Goal: Navigation & Orientation: Find specific page/section

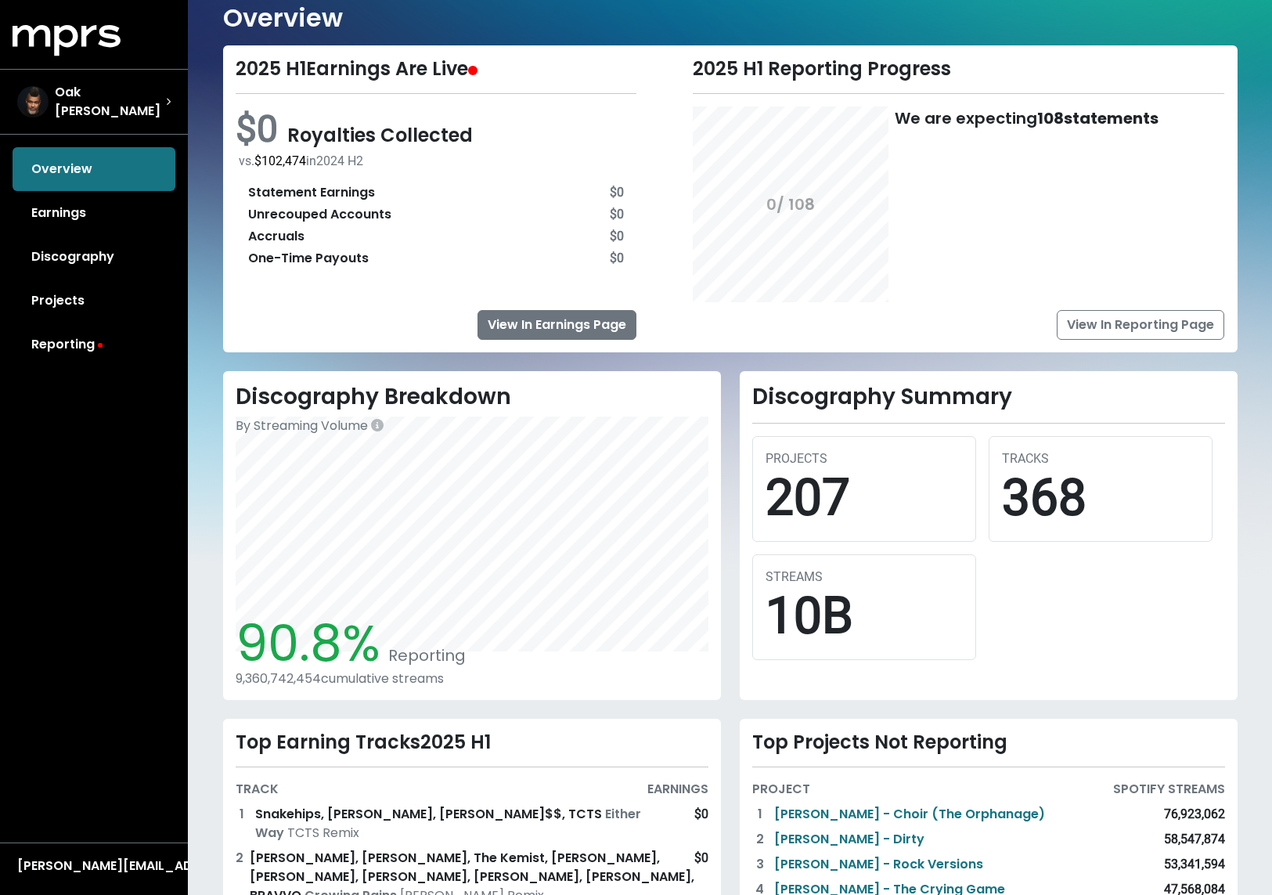
scroll to position [218, 0]
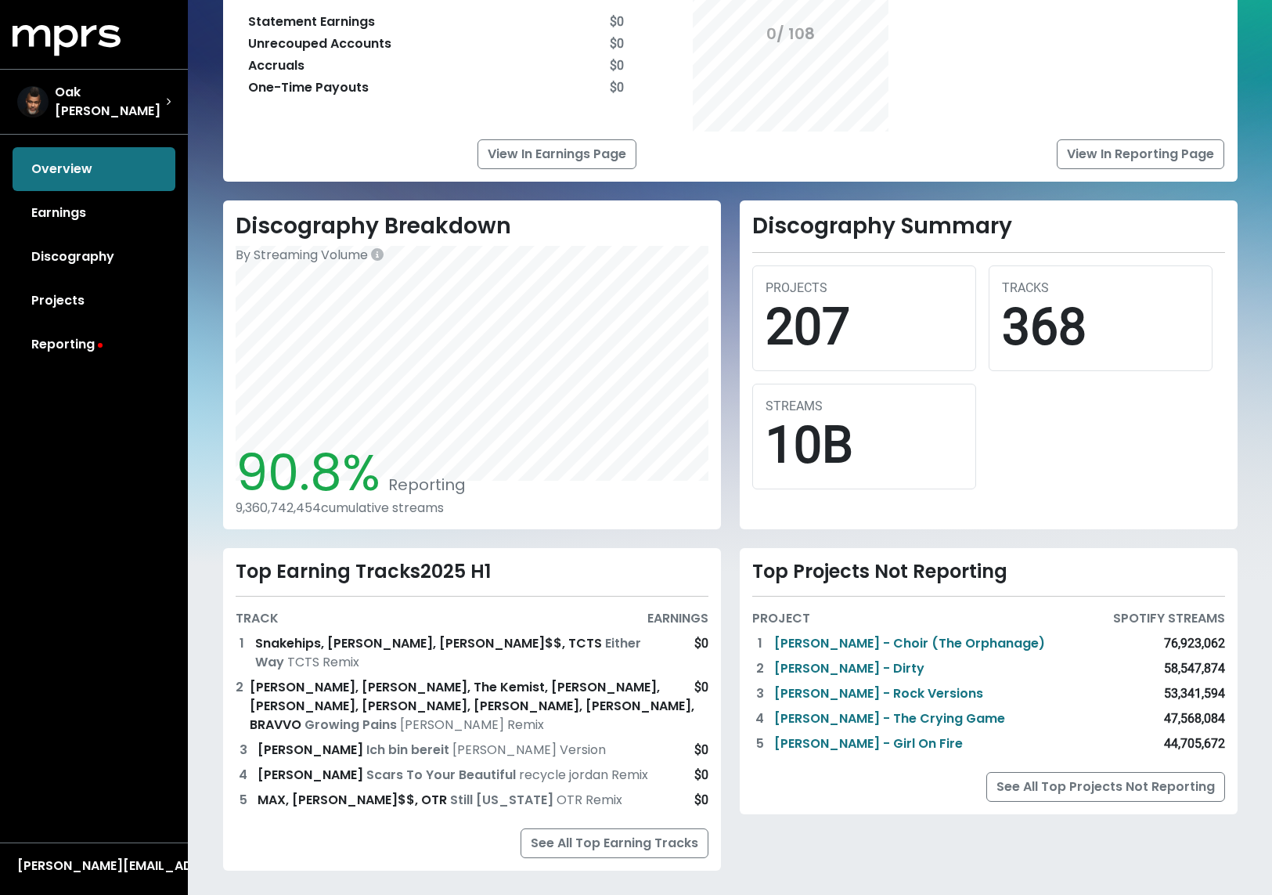
click at [75, 163] on div "Overview Earnings Discography Projects Reporting" at bounding box center [94, 256] width 188 height 219
click at [56, 207] on link "Earnings" at bounding box center [94, 213] width 163 height 44
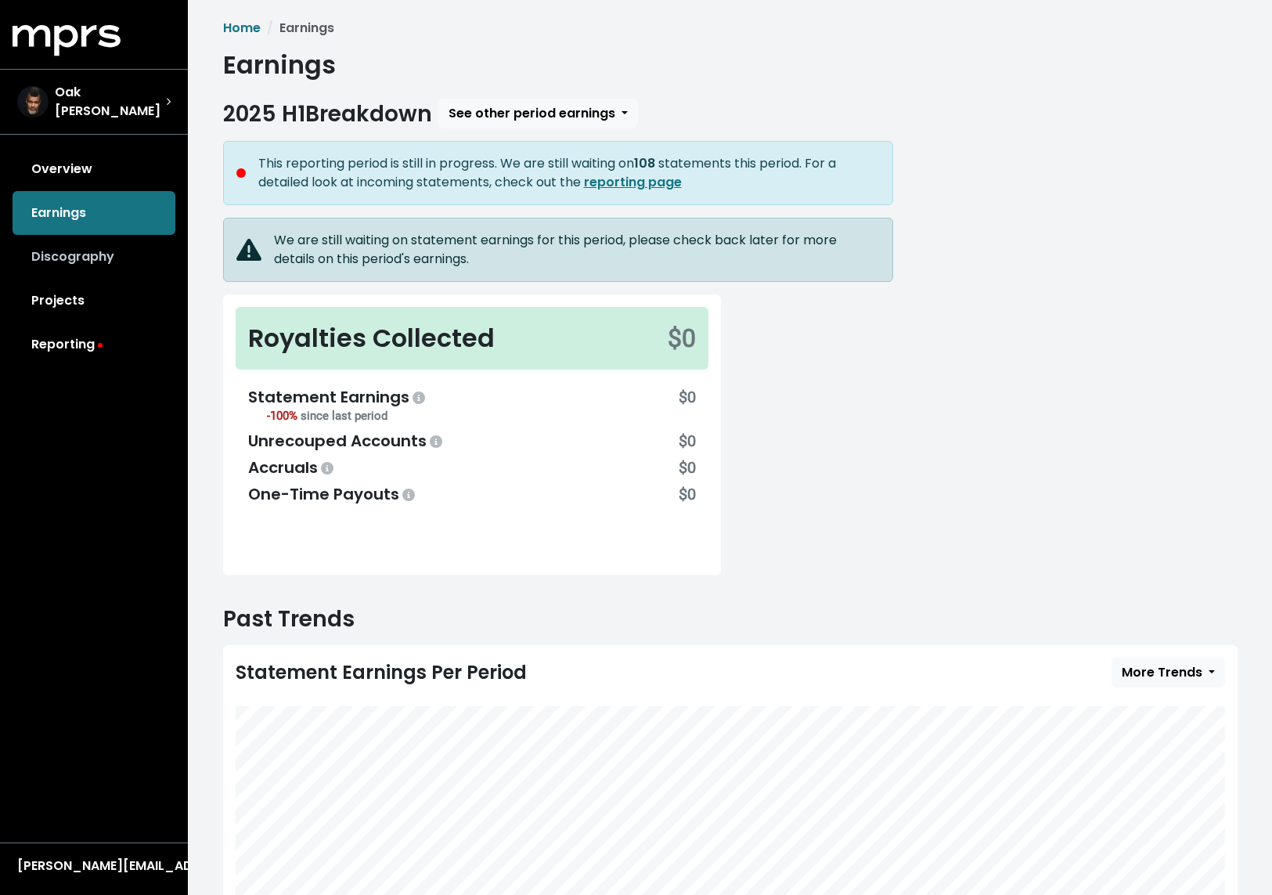
click at [41, 262] on link "Discography" at bounding box center [94, 257] width 163 height 44
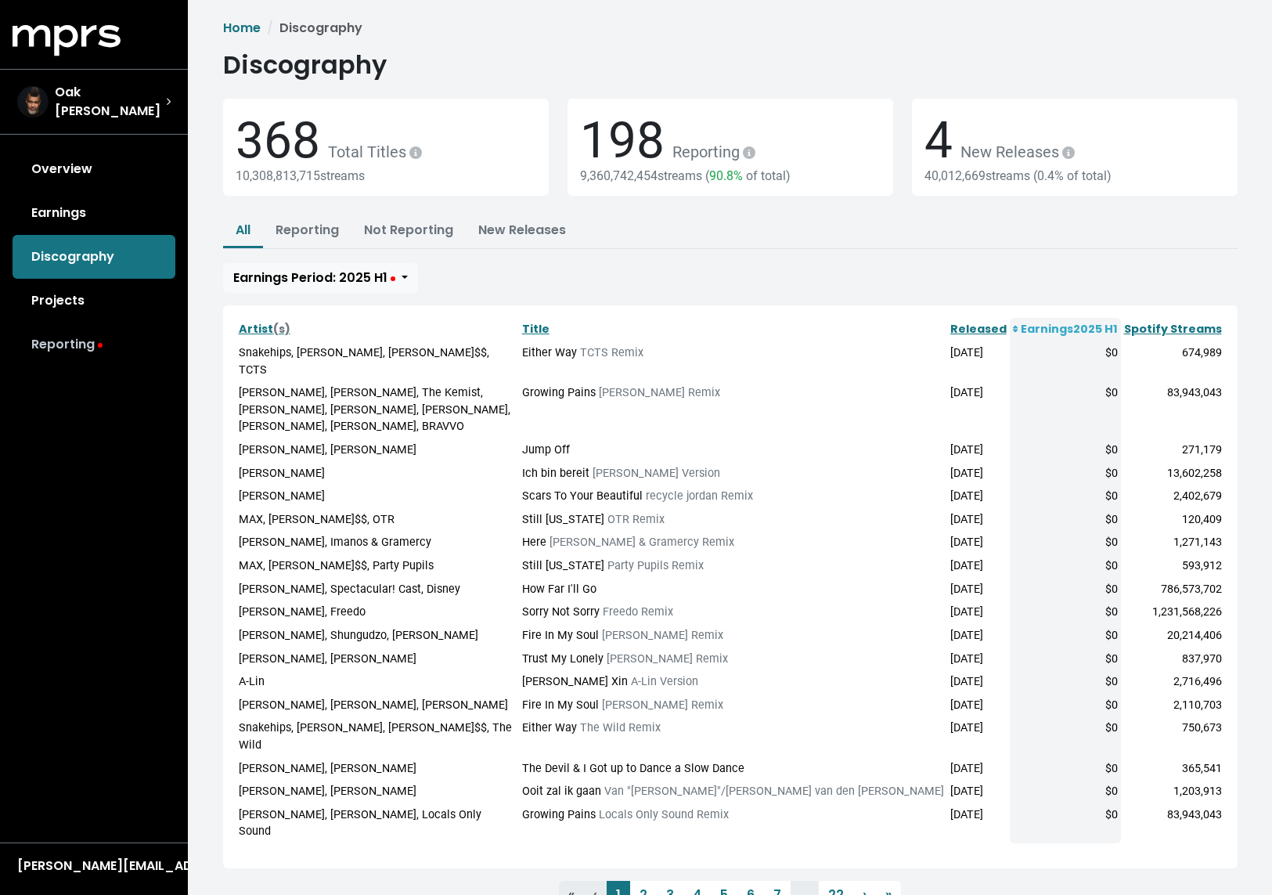
click at [56, 345] on link "Reporting" at bounding box center [94, 345] width 163 height 44
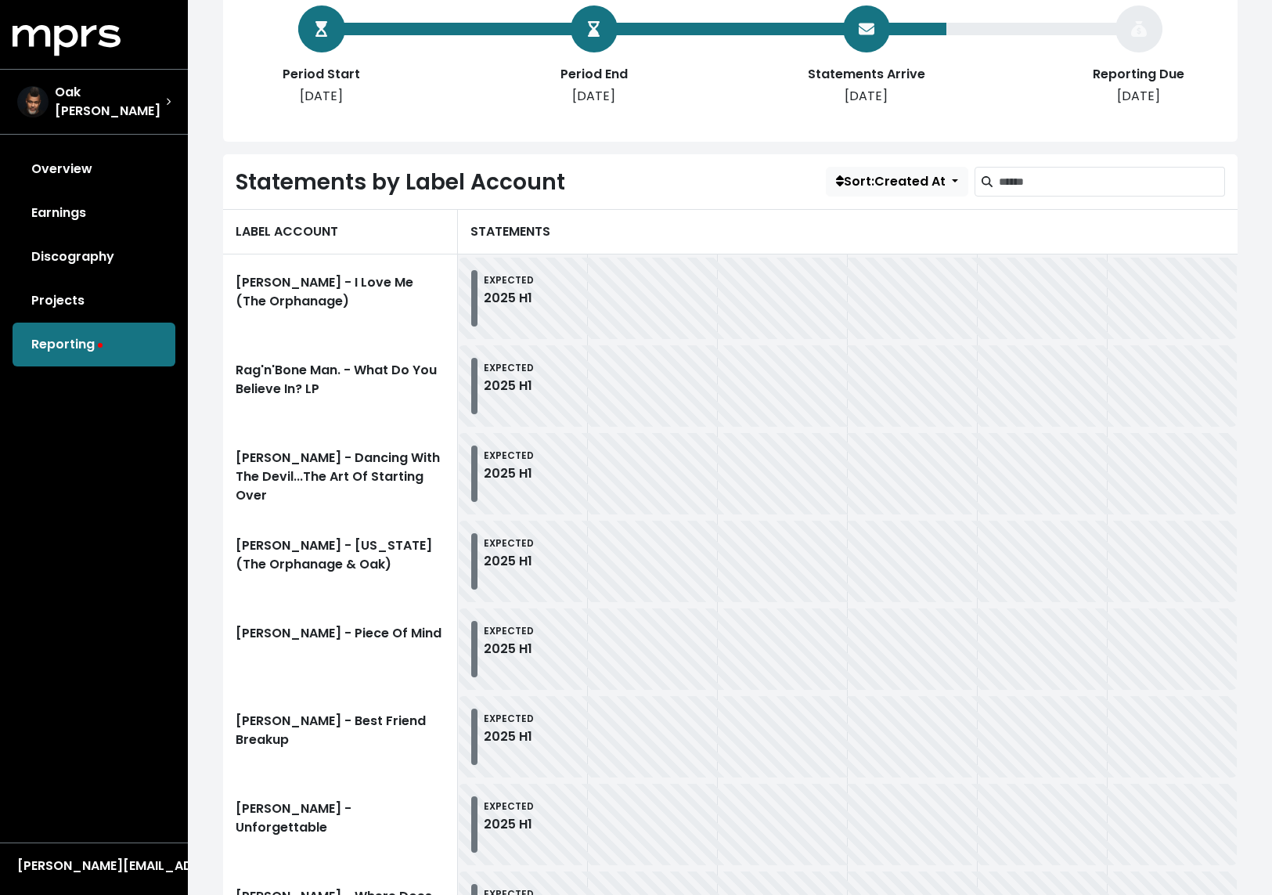
scroll to position [312, 0]
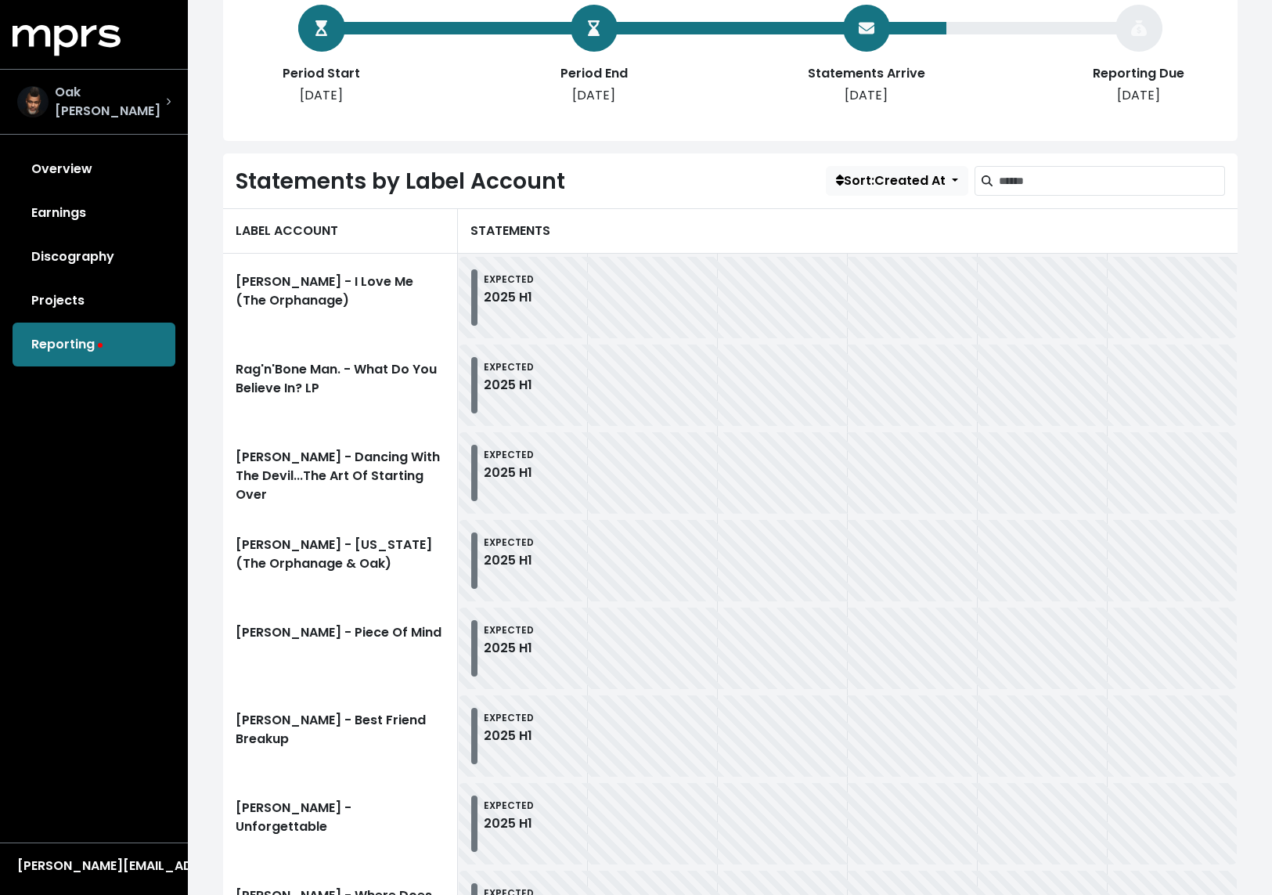
click at [85, 106] on span "Oak [PERSON_NAME]" at bounding box center [110, 102] width 111 height 38
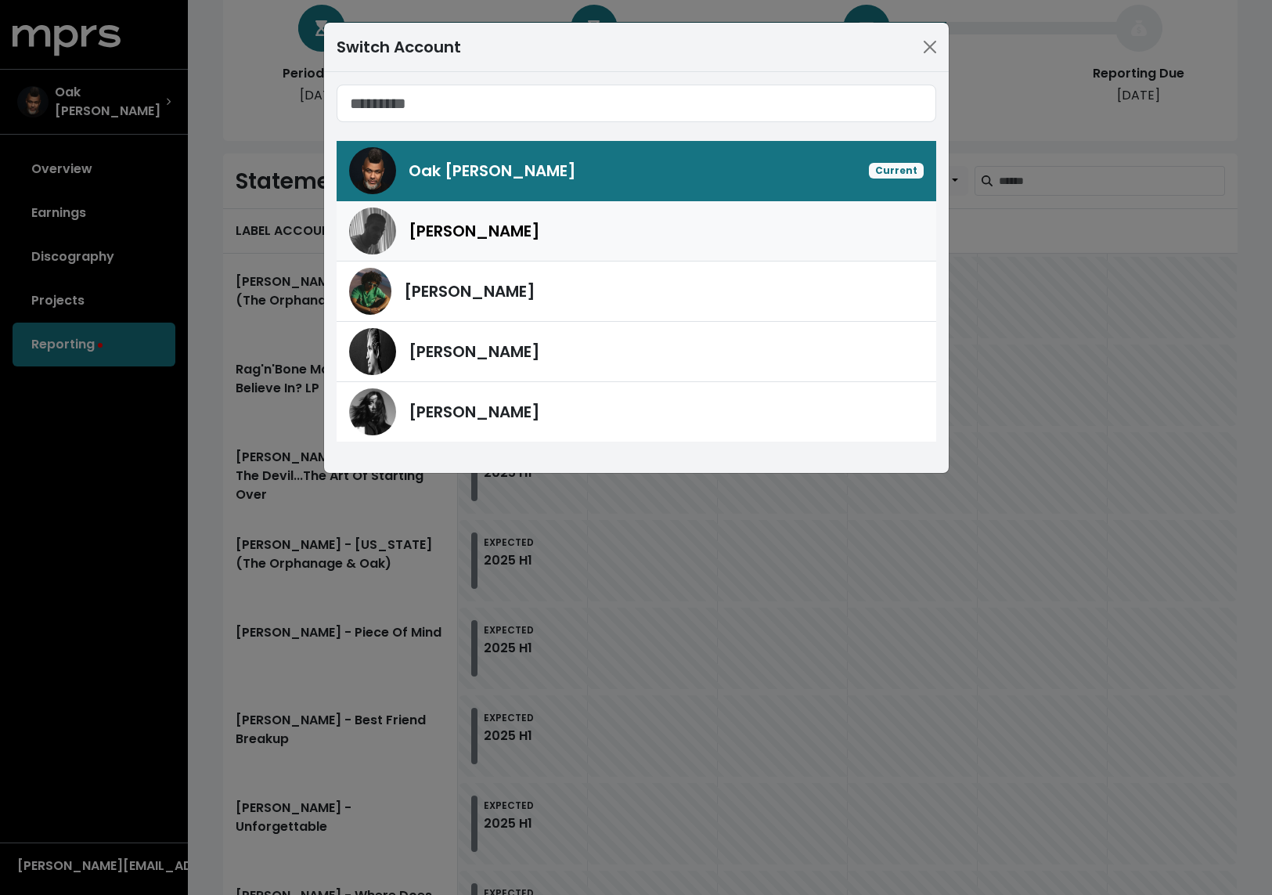
click at [442, 229] on span "[PERSON_NAME]" at bounding box center [475, 231] width 132 height 22
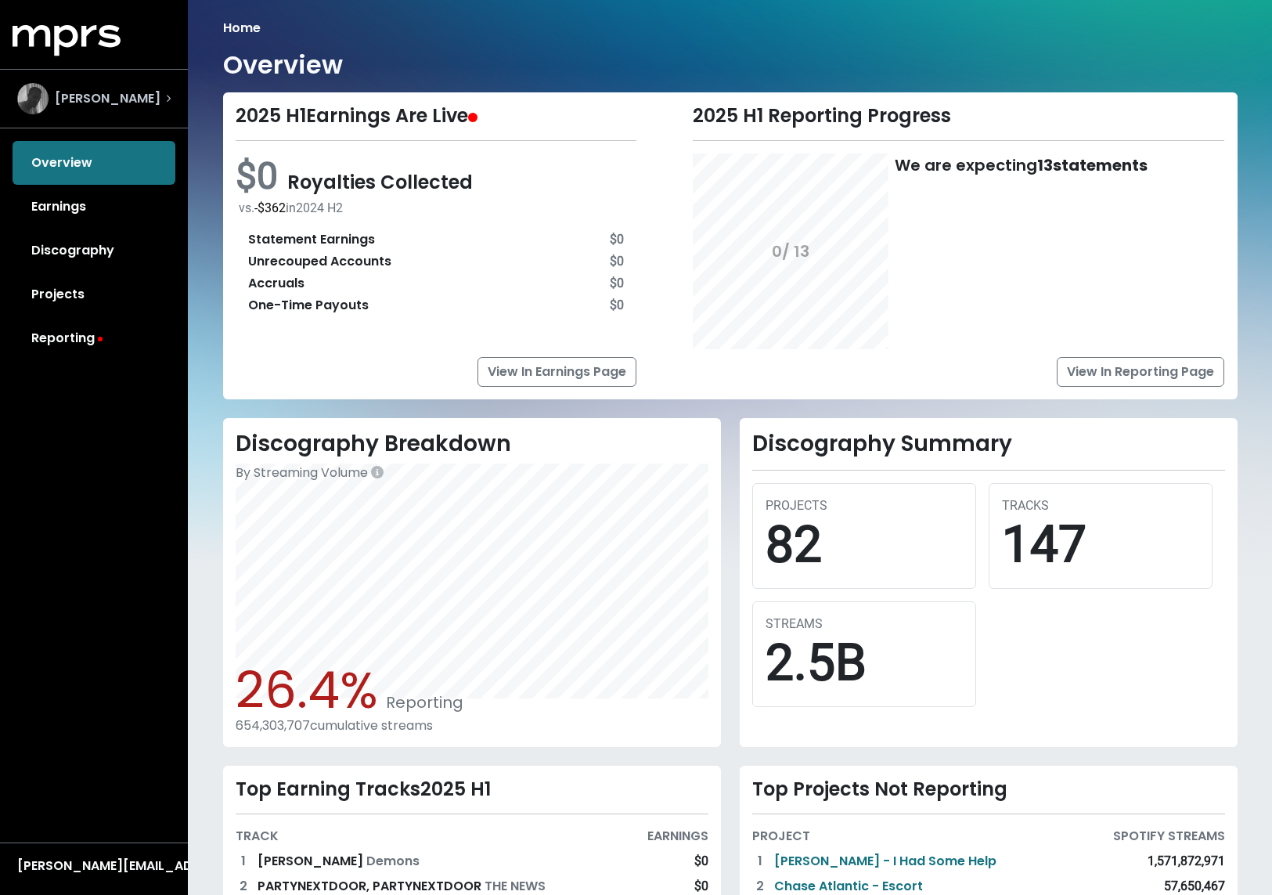
click at [120, 103] on div "[PERSON_NAME]" at bounding box center [93, 98] width 153 height 31
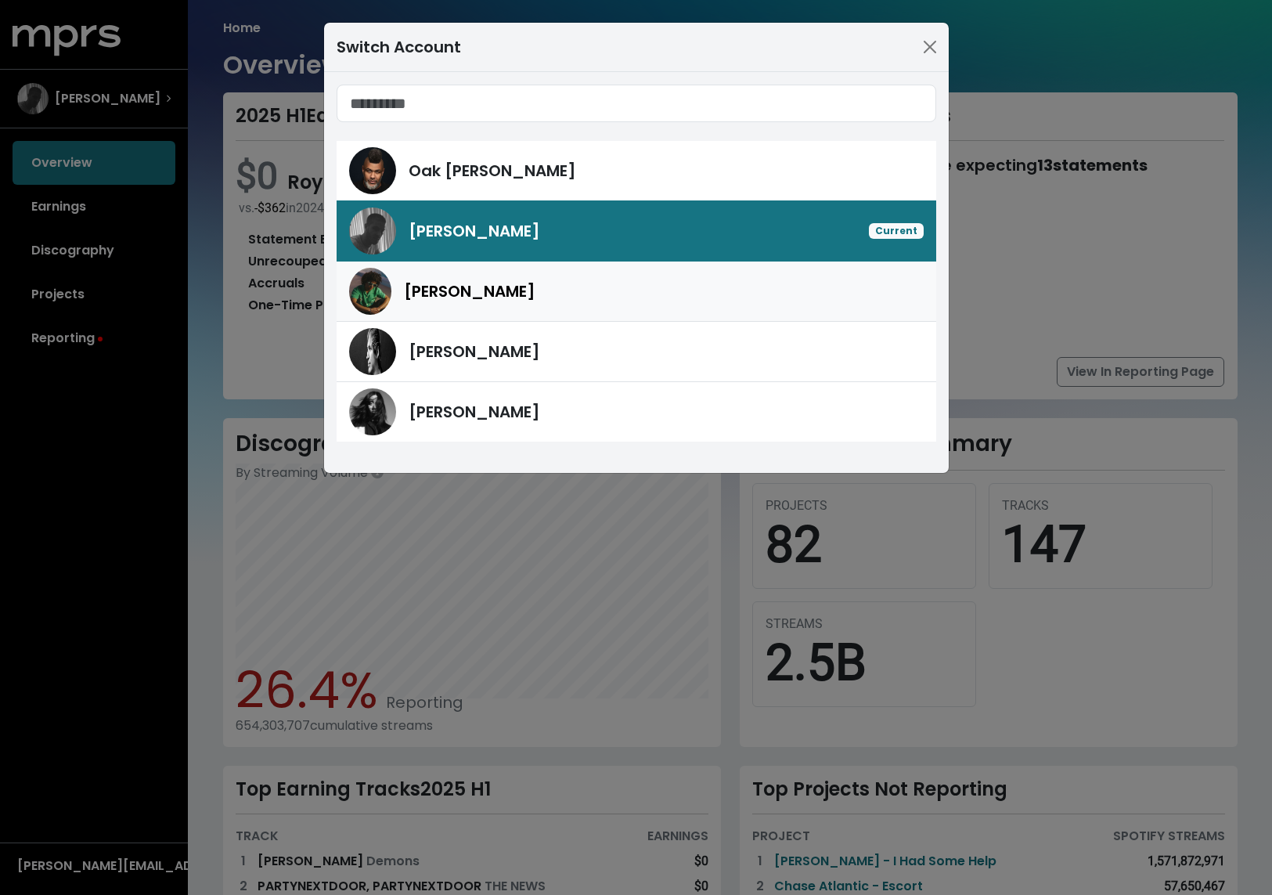
click at [416, 282] on span "[PERSON_NAME]" at bounding box center [470, 291] width 132 height 22
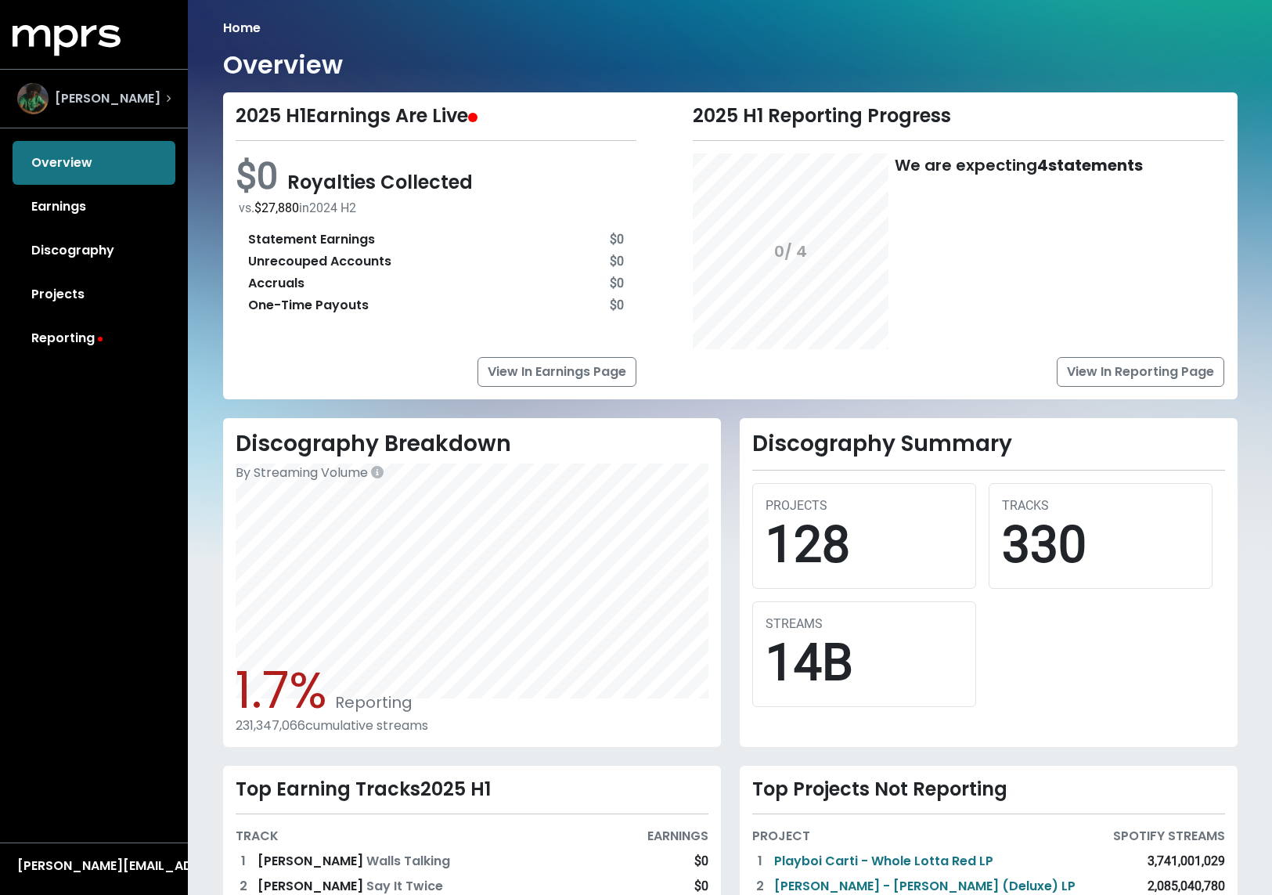
click at [130, 99] on span "[PERSON_NAME]" at bounding box center [108, 98] width 106 height 19
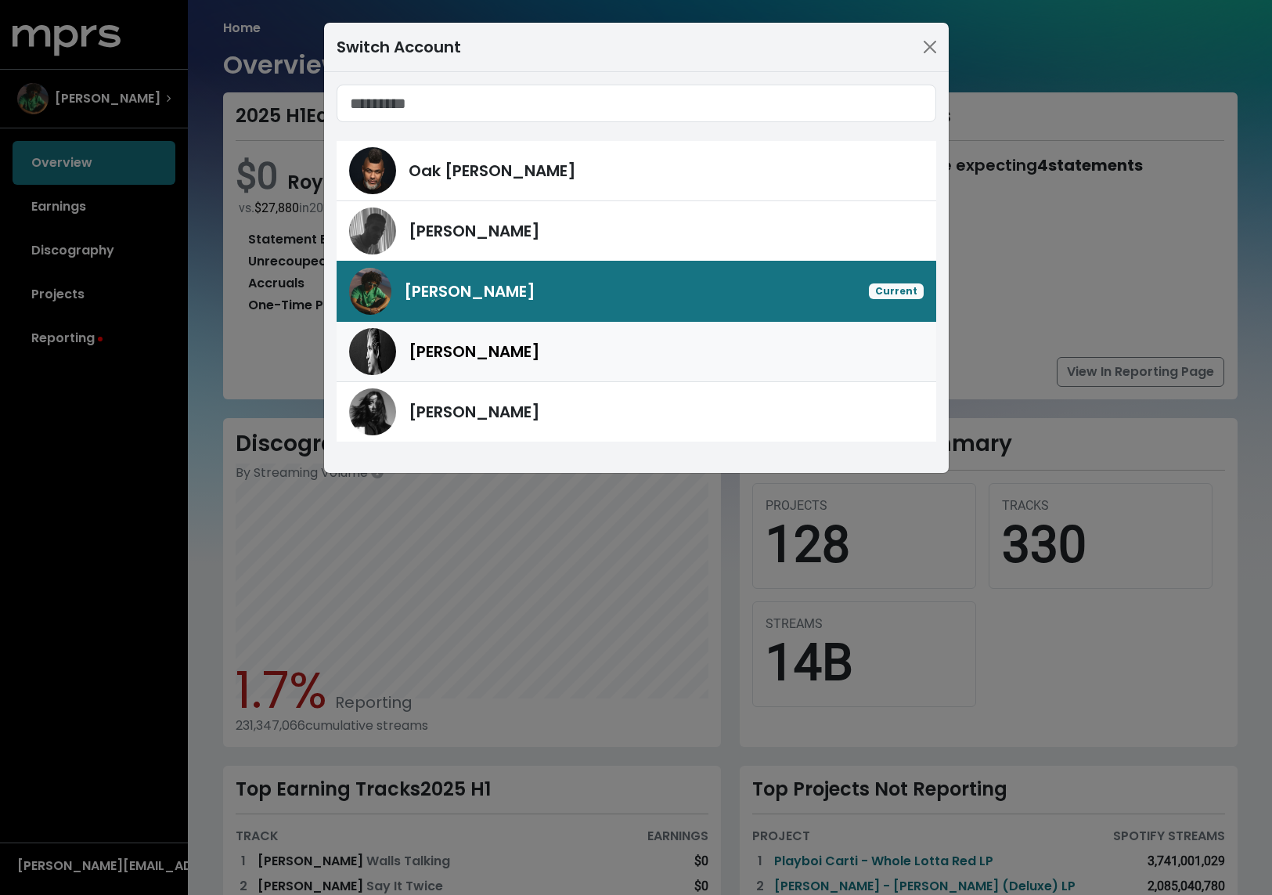
click at [438, 348] on span "[PERSON_NAME]" at bounding box center [475, 352] width 132 height 22
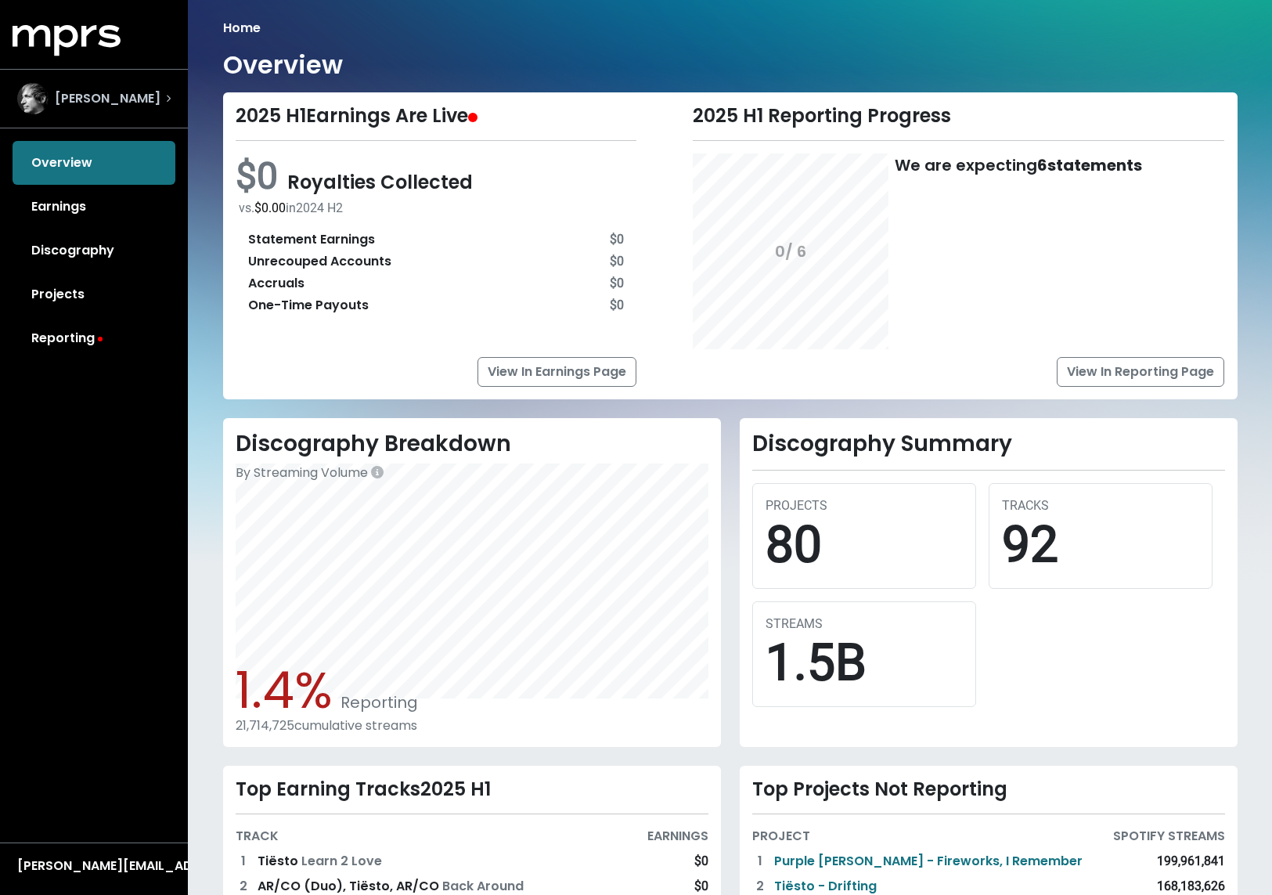
click at [84, 97] on span "[PERSON_NAME]" at bounding box center [108, 98] width 106 height 19
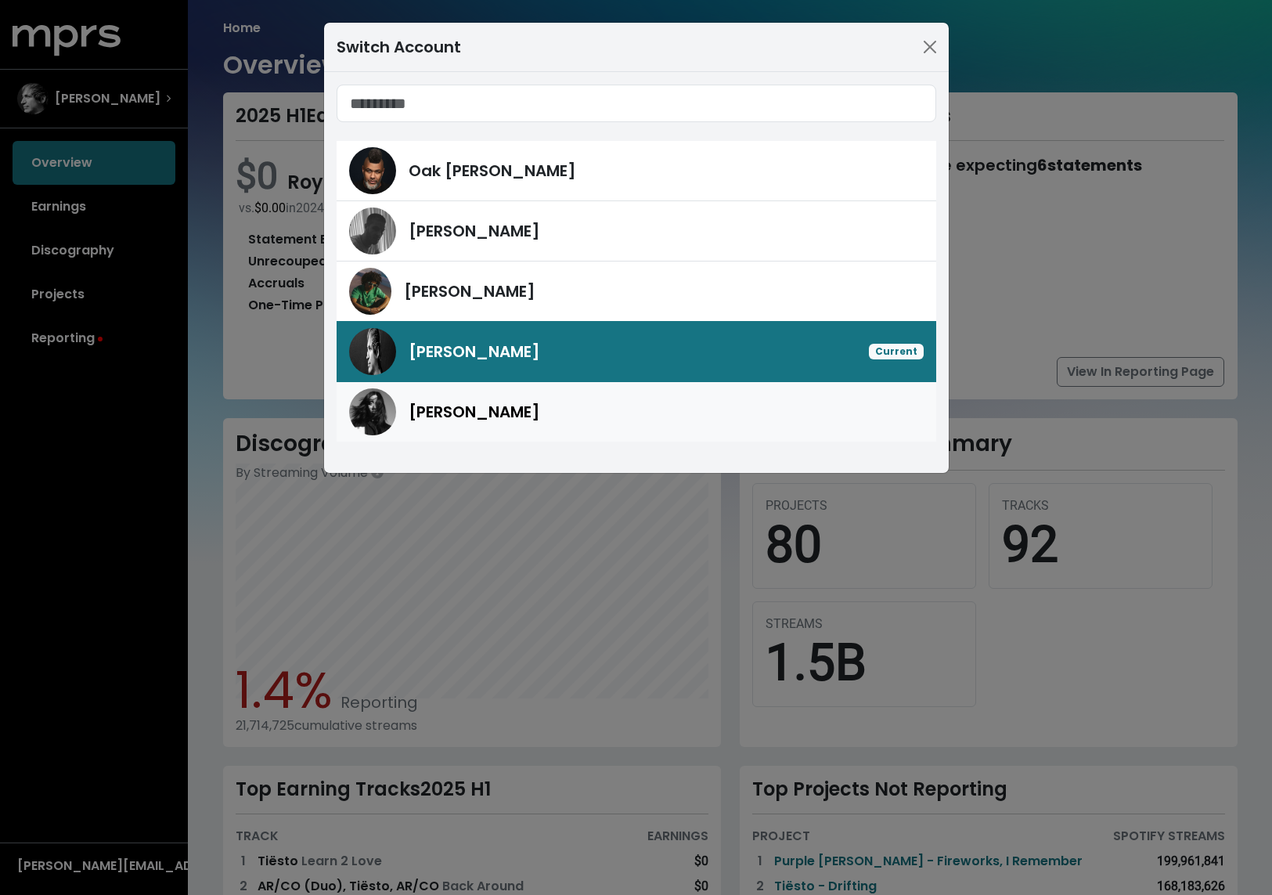
click at [451, 415] on span "[PERSON_NAME]" at bounding box center [475, 412] width 132 height 22
